Goal: Find specific page/section: Find specific page/section

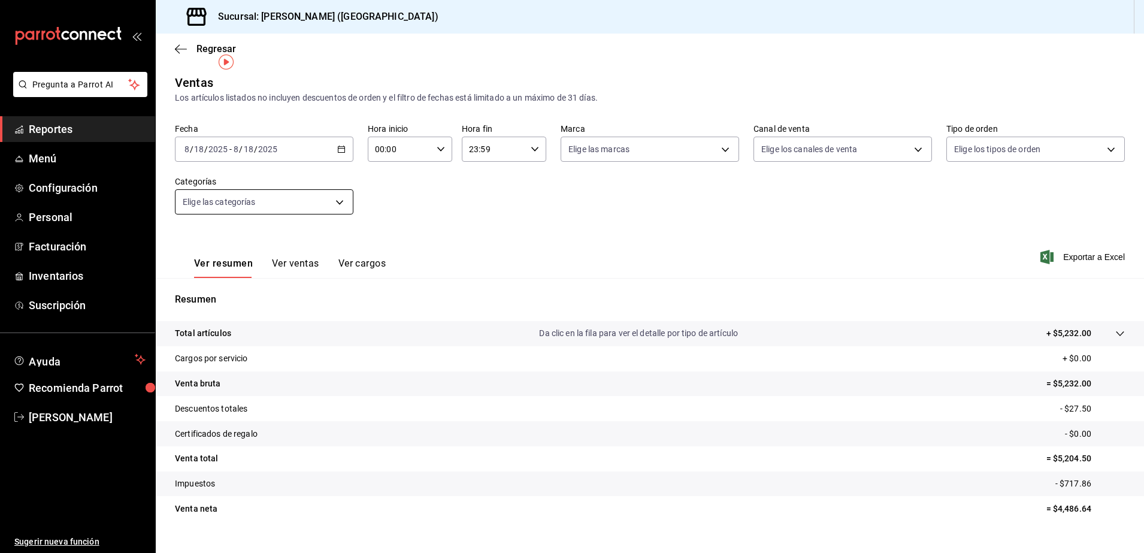
scroll to position [21, 0]
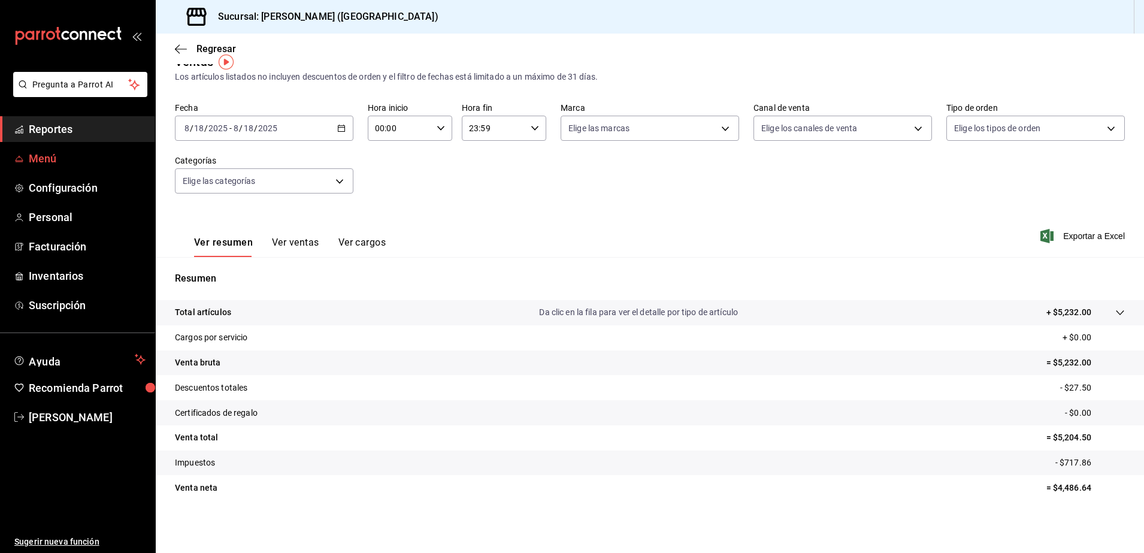
click at [99, 146] on link "Menú" at bounding box center [77, 159] width 155 height 26
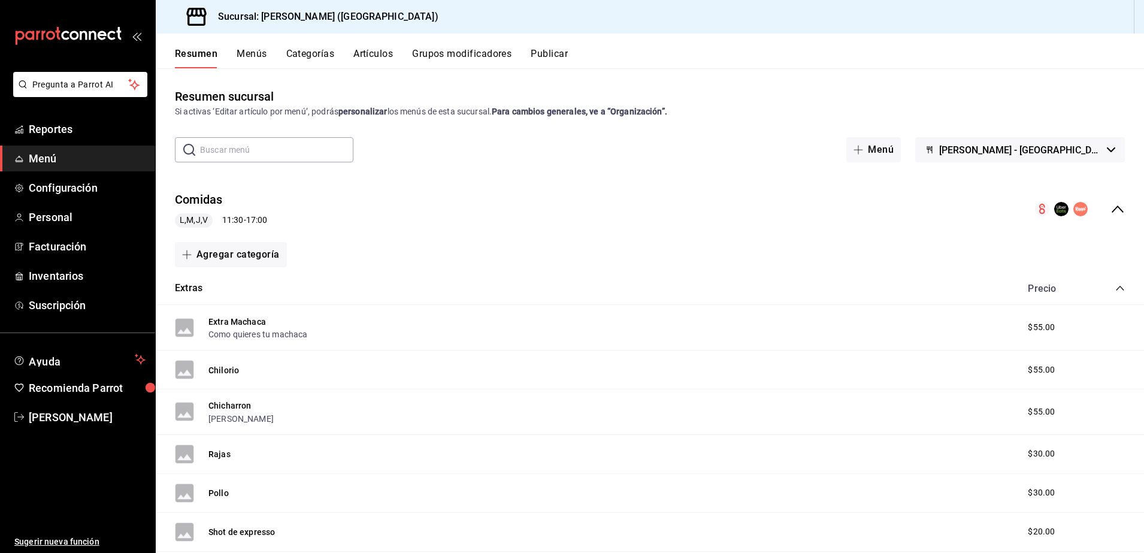
click at [1085, 208] on div "collapse-menu-row" at bounding box center [1080, 209] width 90 height 14
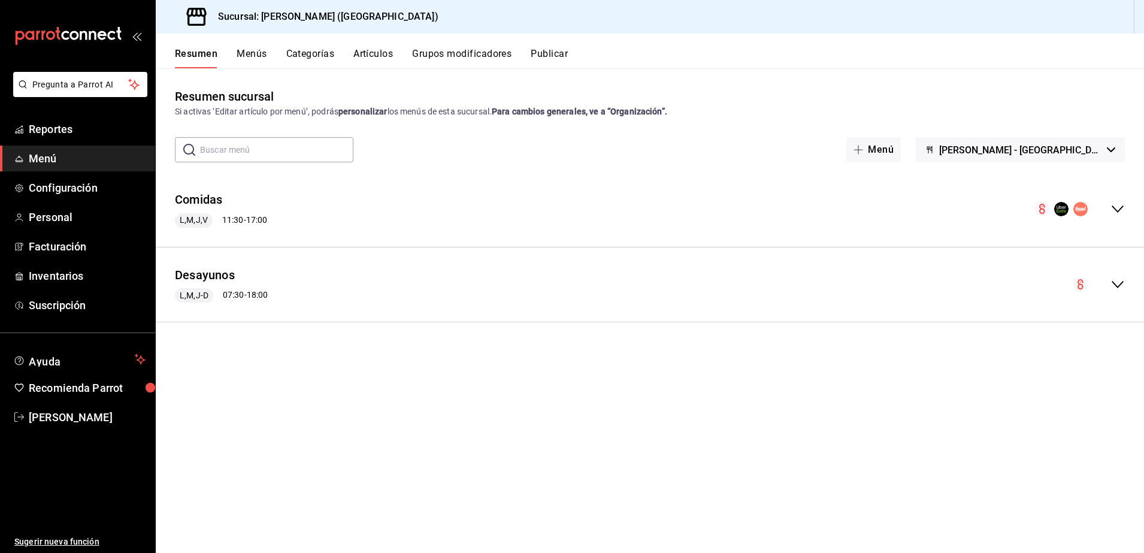
click at [1073, 207] on icon "collapse-menu-row" at bounding box center [1080, 209] width 14 height 14
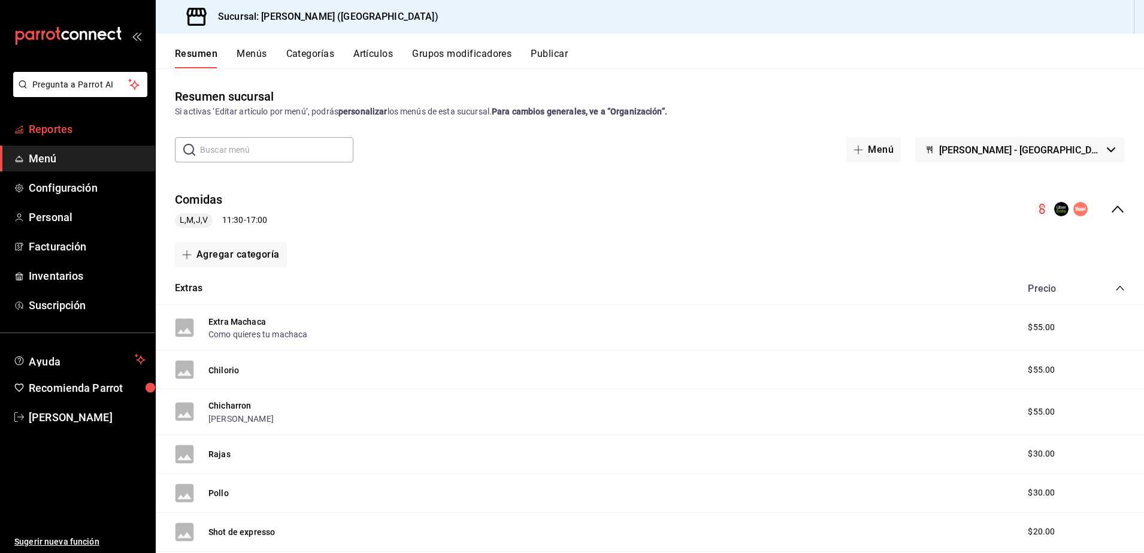
click at [85, 132] on span "Reportes" at bounding box center [87, 129] width 117 height 16
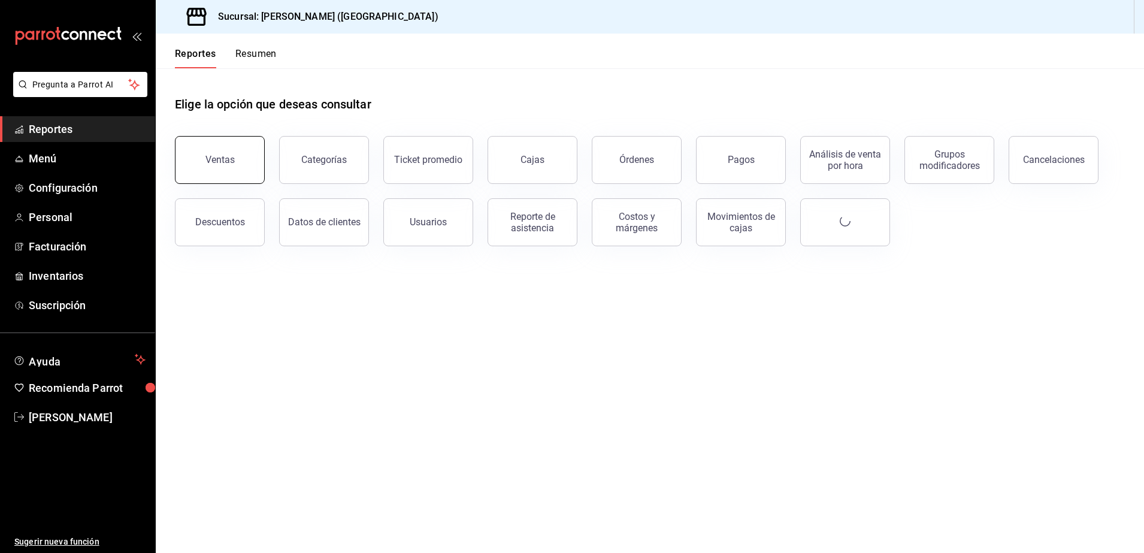
click at [239, 161] on button "Ventas" at bounding box center [220, 160] width 90 height 48
